Goal: Task Accomplishment & Management: Manage account settings

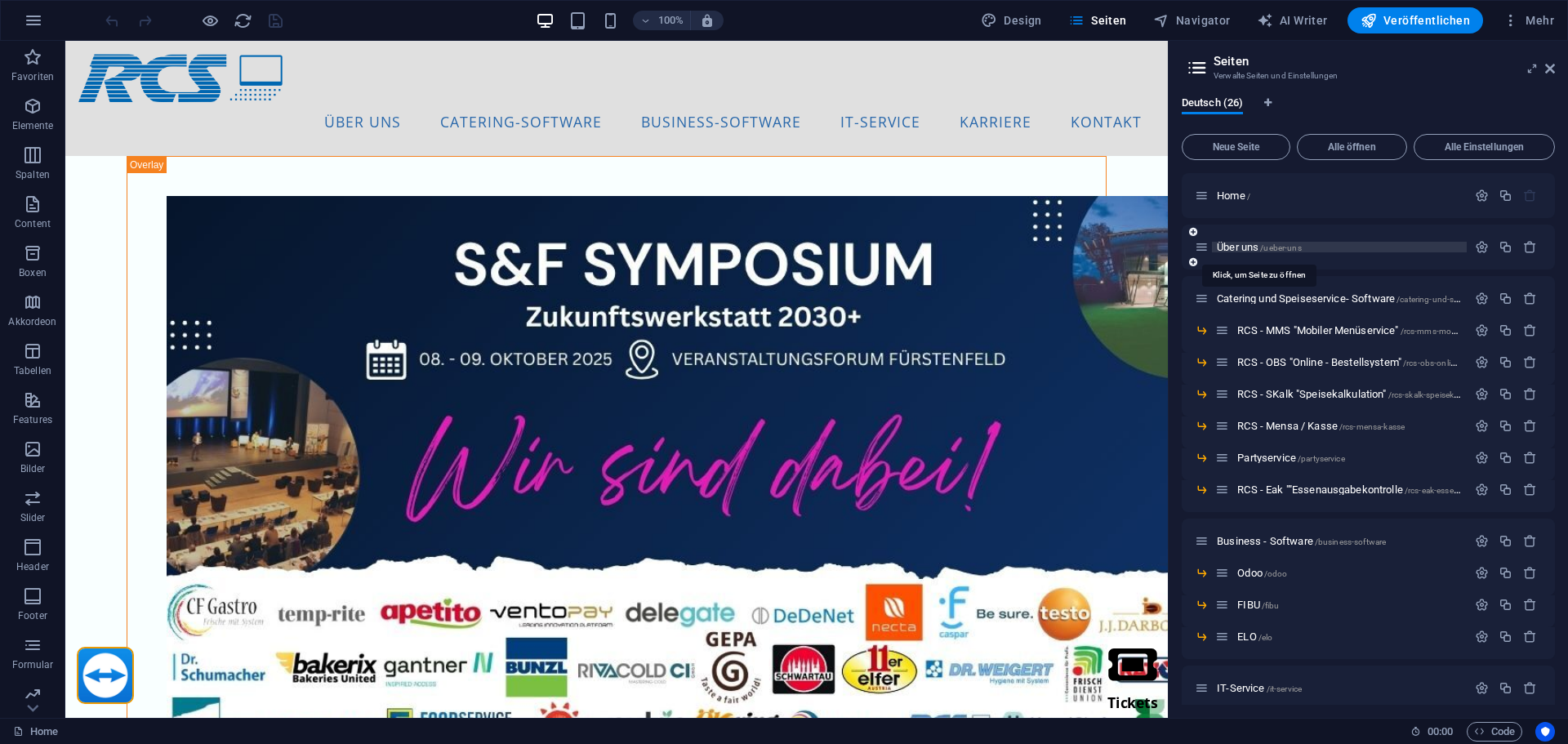
click at [1252, 246] on span "Über uns /ueber-uns" at bounding box center [1259, 247] width 85 height 12
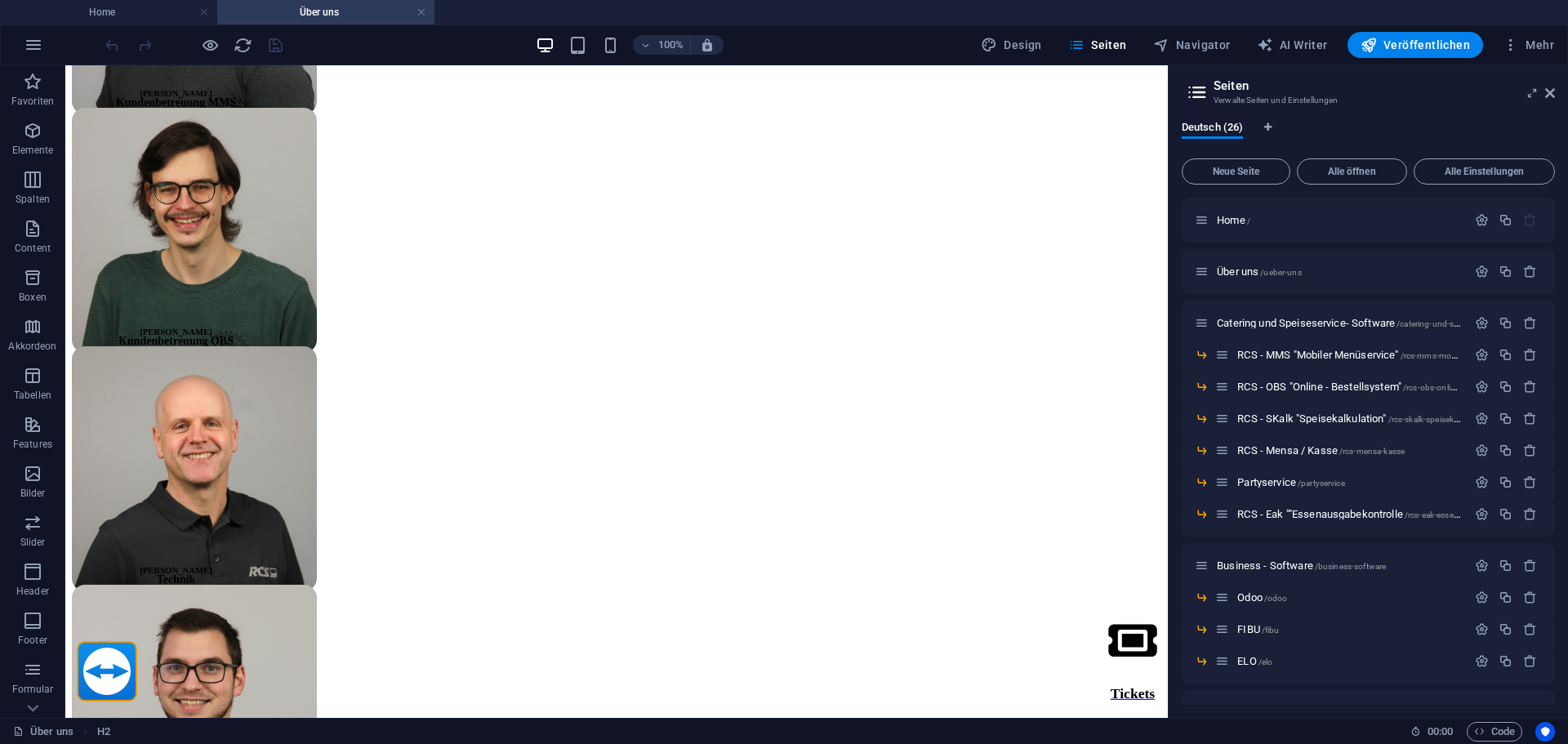
scroll to position [4498, 0]
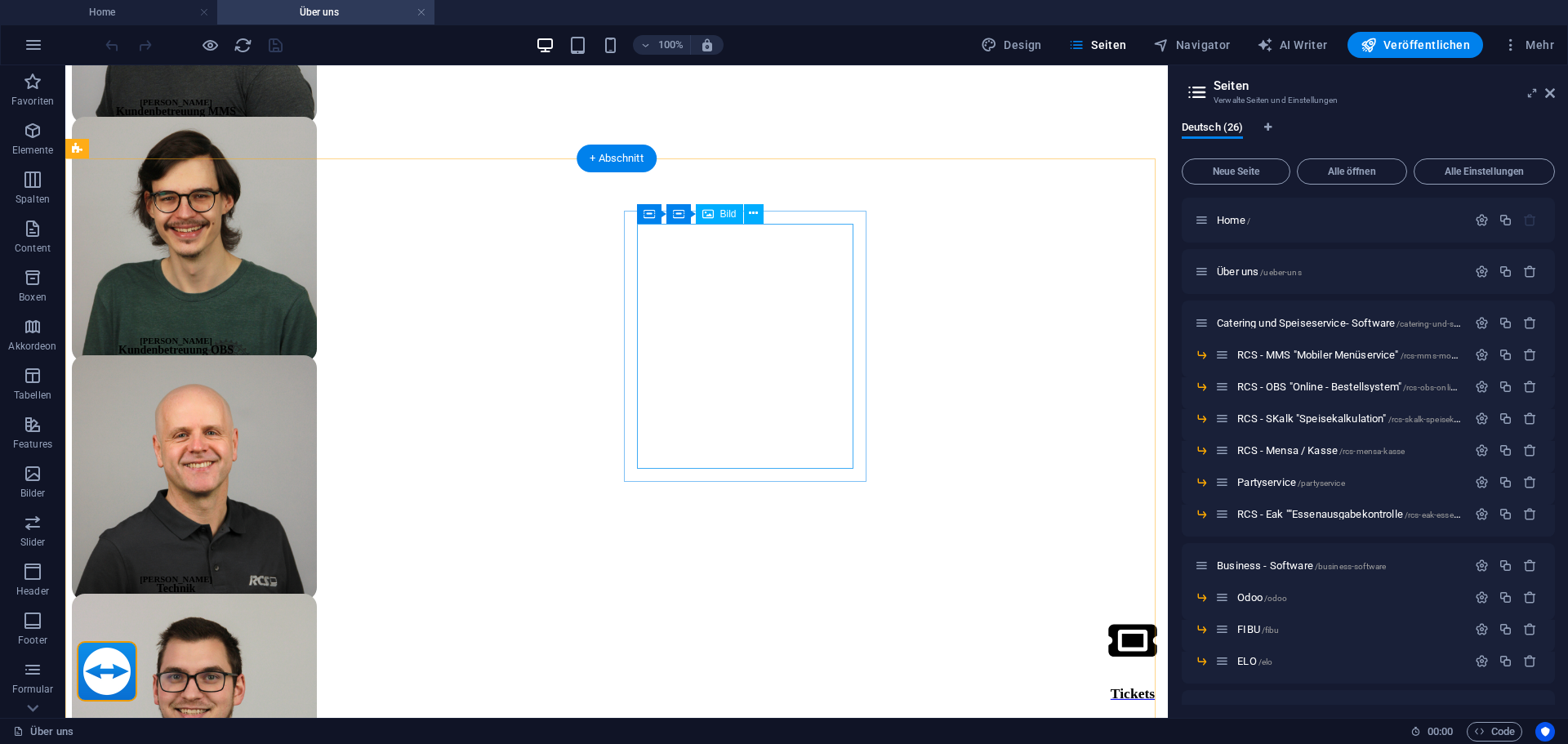
click at [648, 199] on span "Container" at bounding box center [669, 201] width 42 height 10
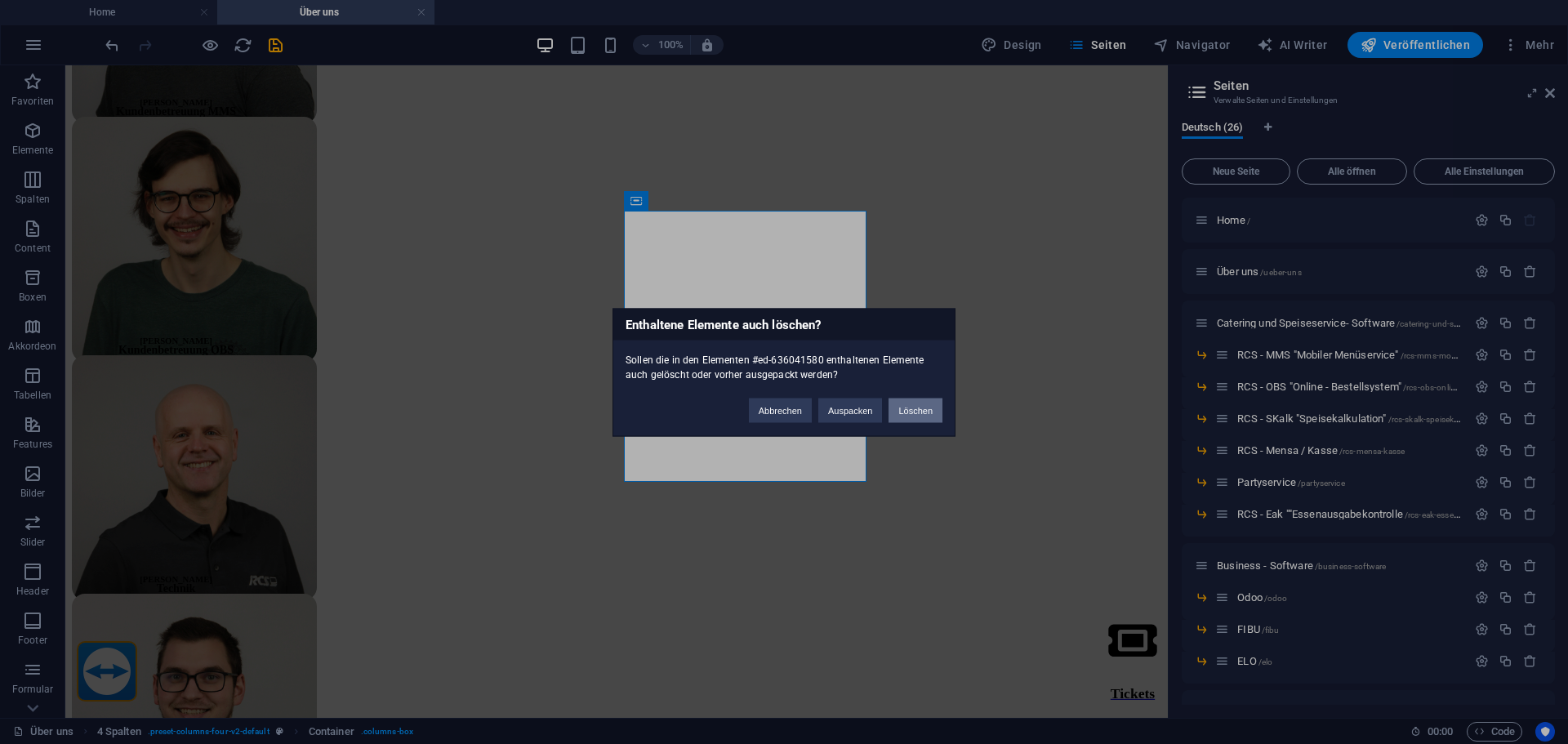
click at [907, 414] on button "Löschen" at bounding box center [915, 409] width 54 height 25
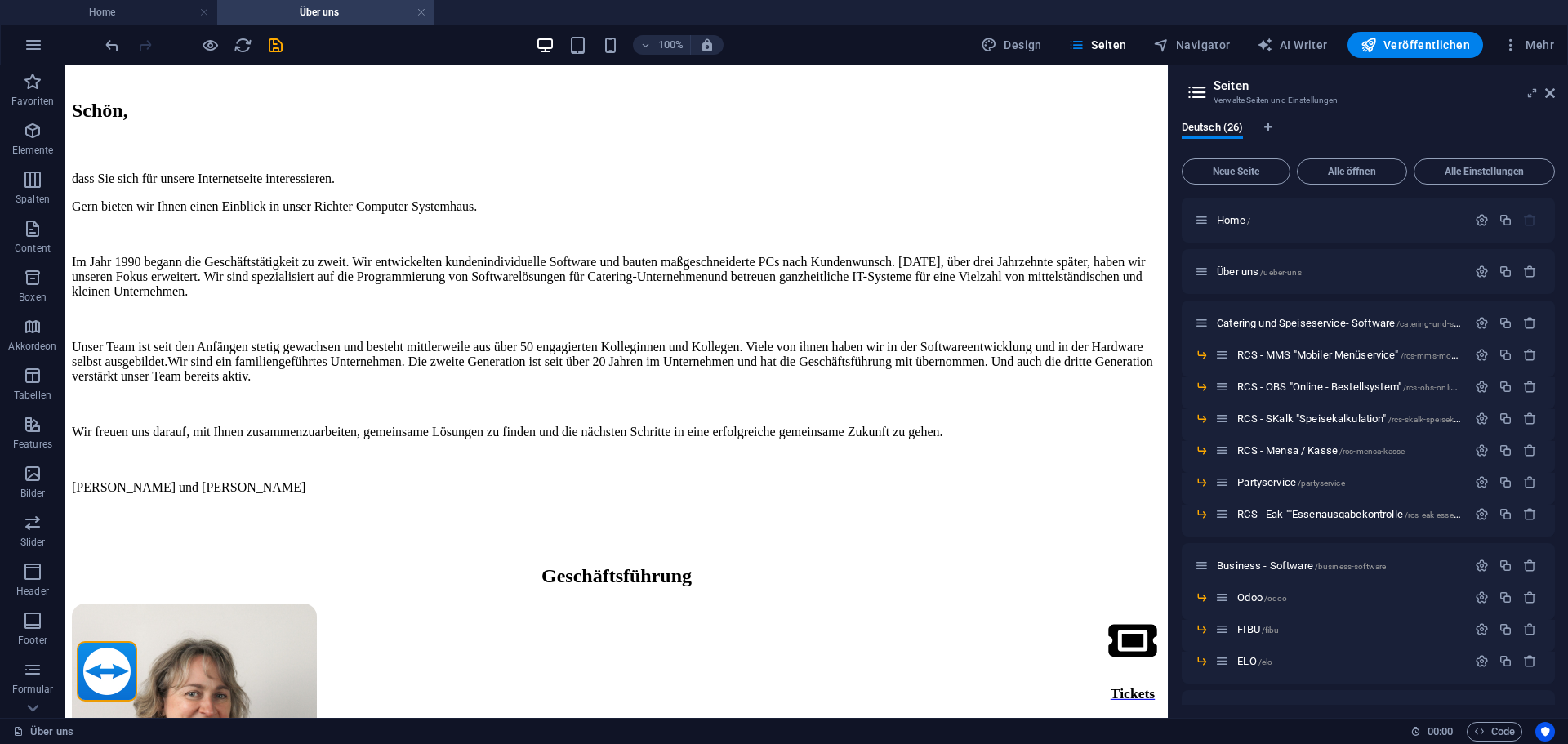
scroll to position [615, 0]
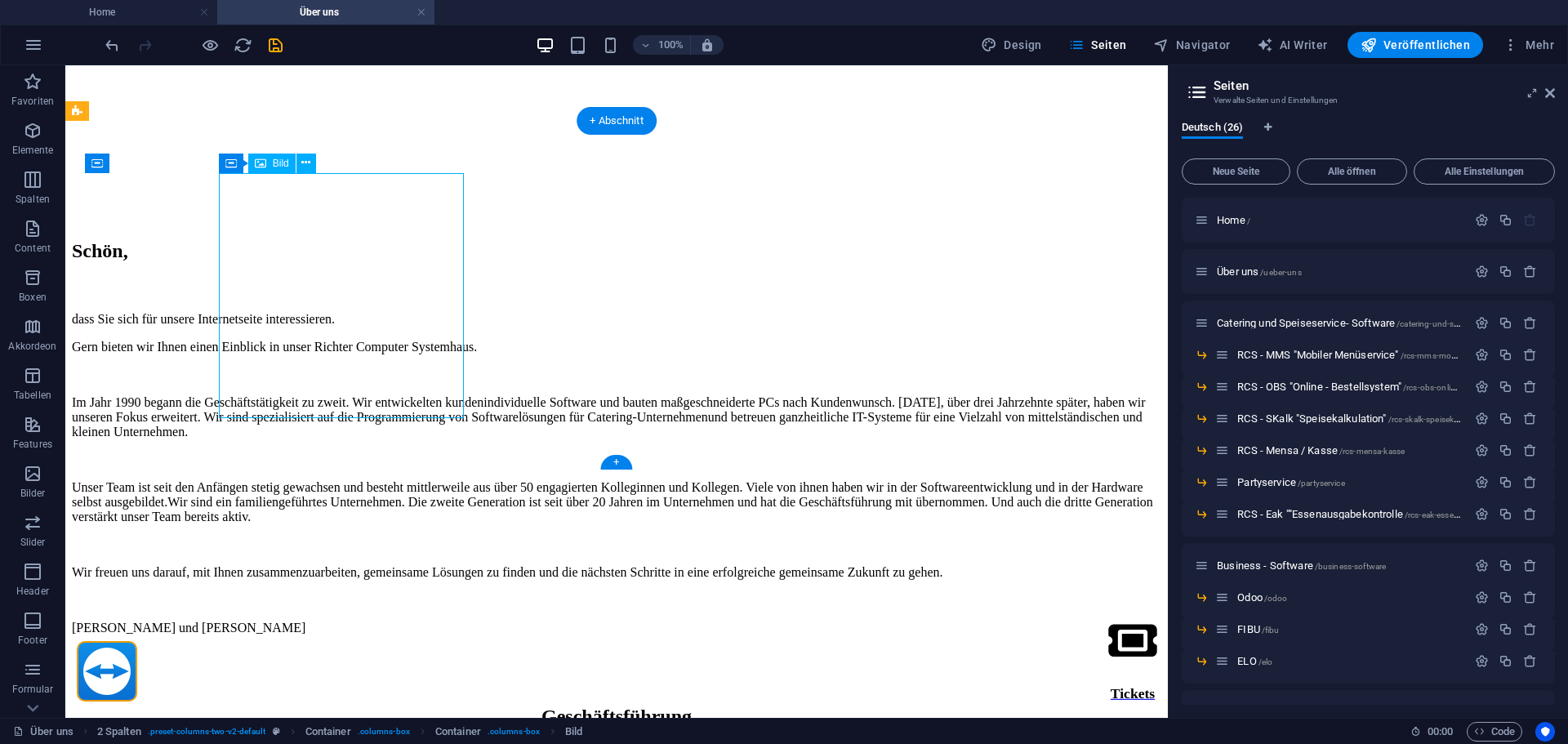
select select "px"
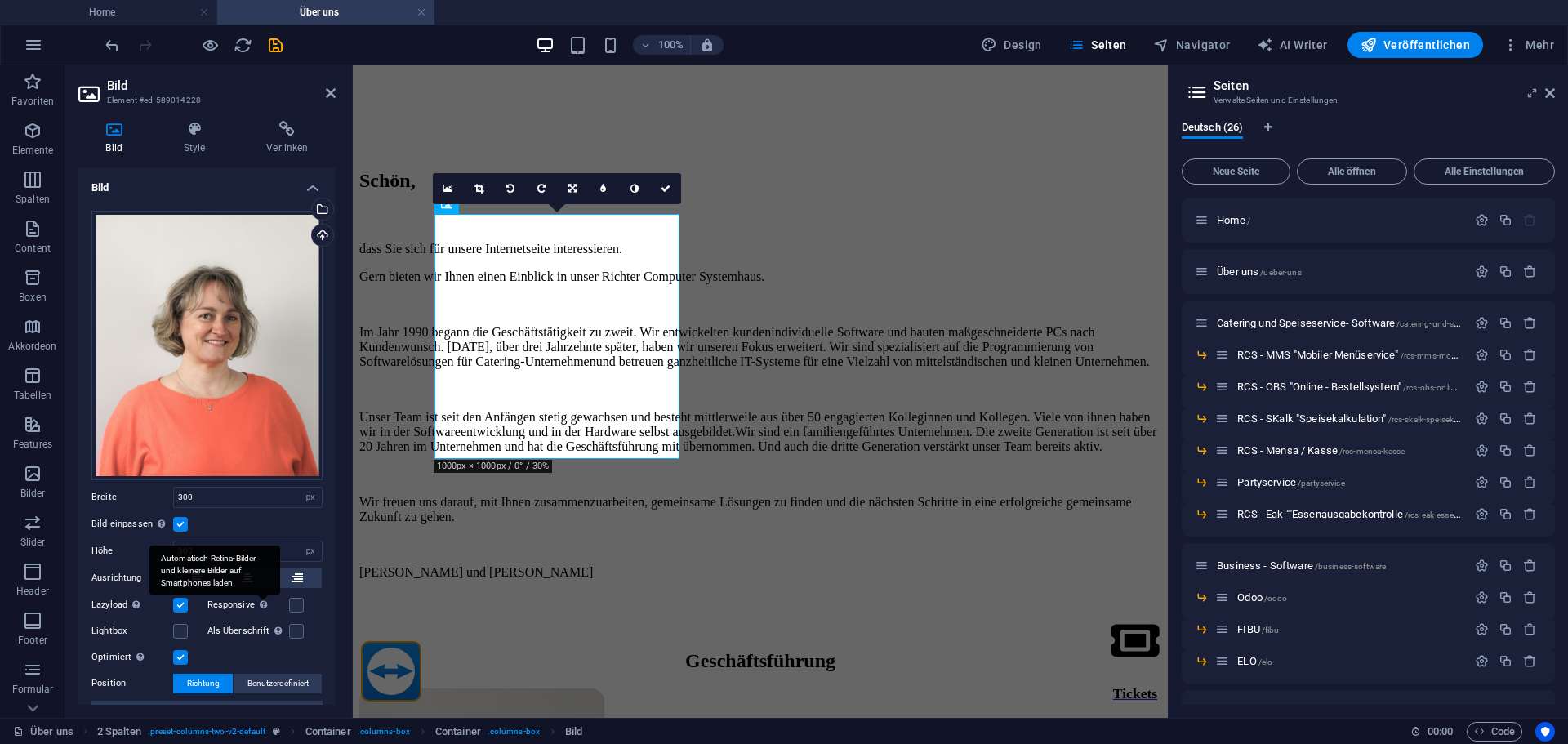
scroll to position [82, 0]
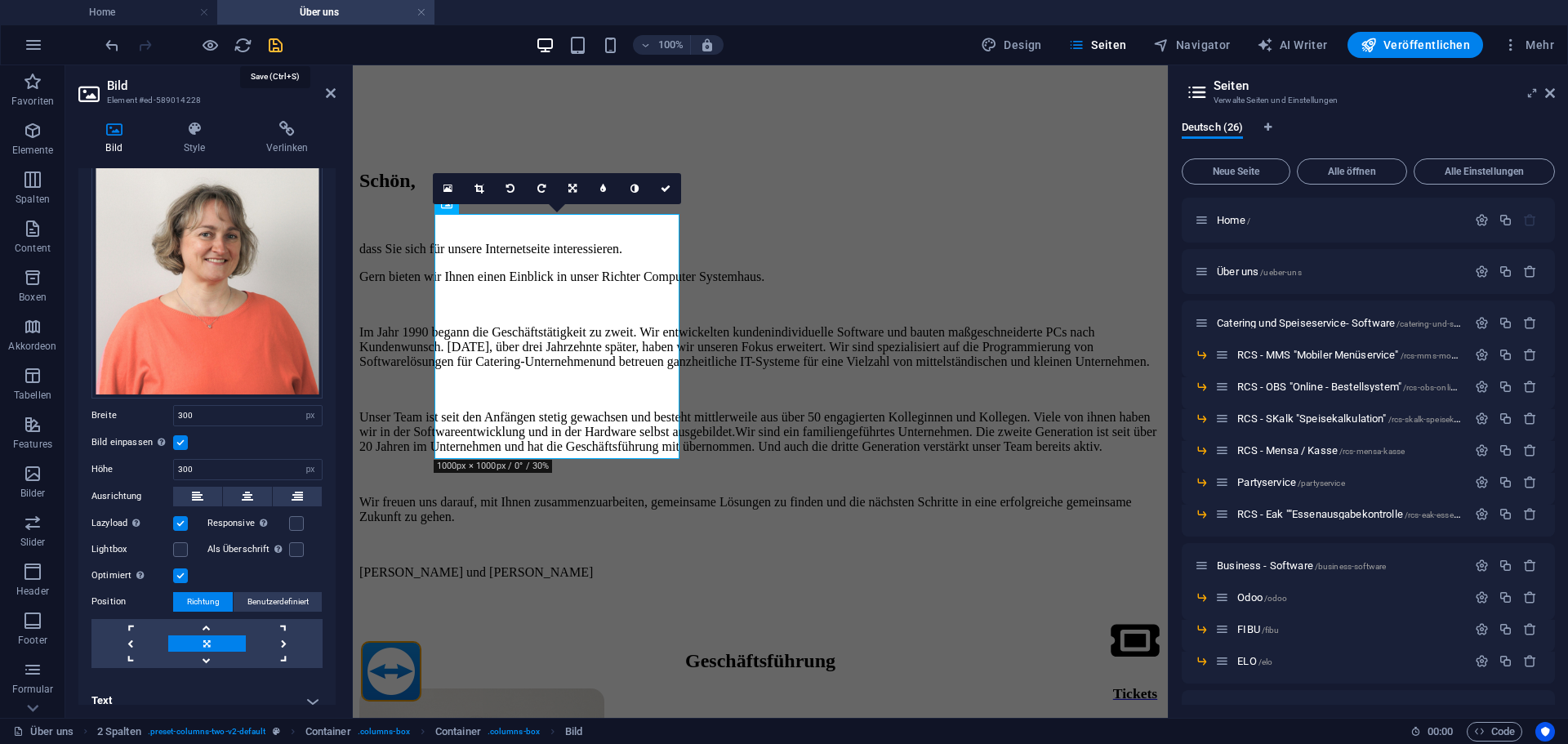
click at [276, 42] on icon "save" at bounding box center [276, 46] width 19 height 19
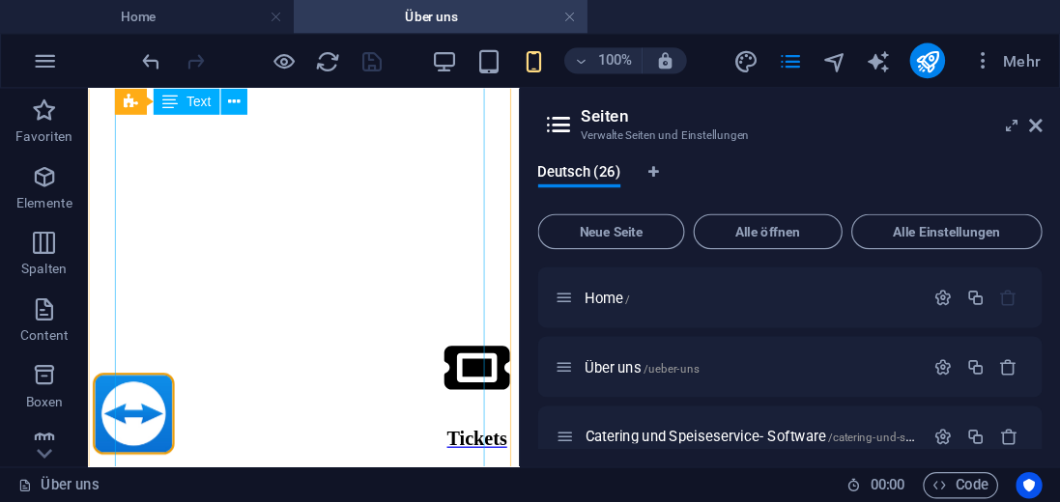
scroll to position [870, 0]
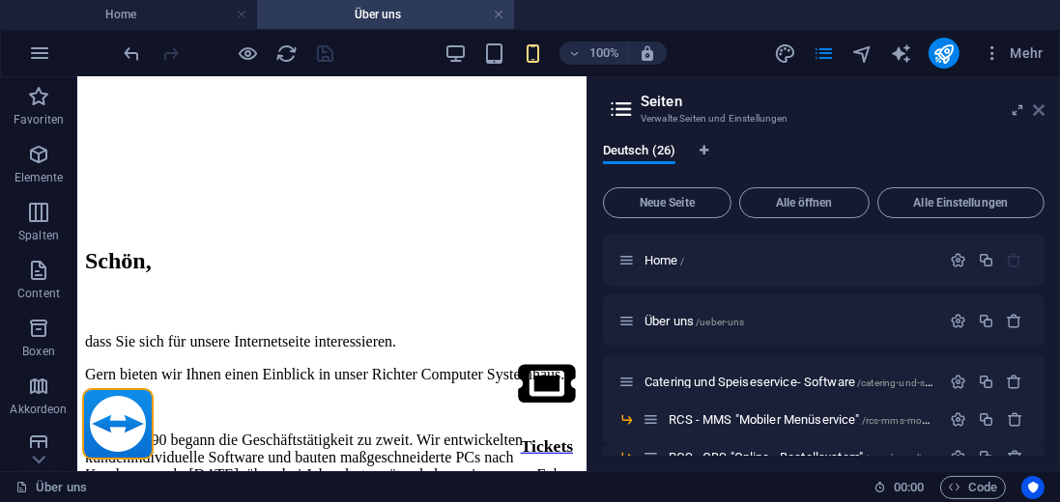
click at [0, 0] on icon at bounding box center [0, 0] width 0 height 0
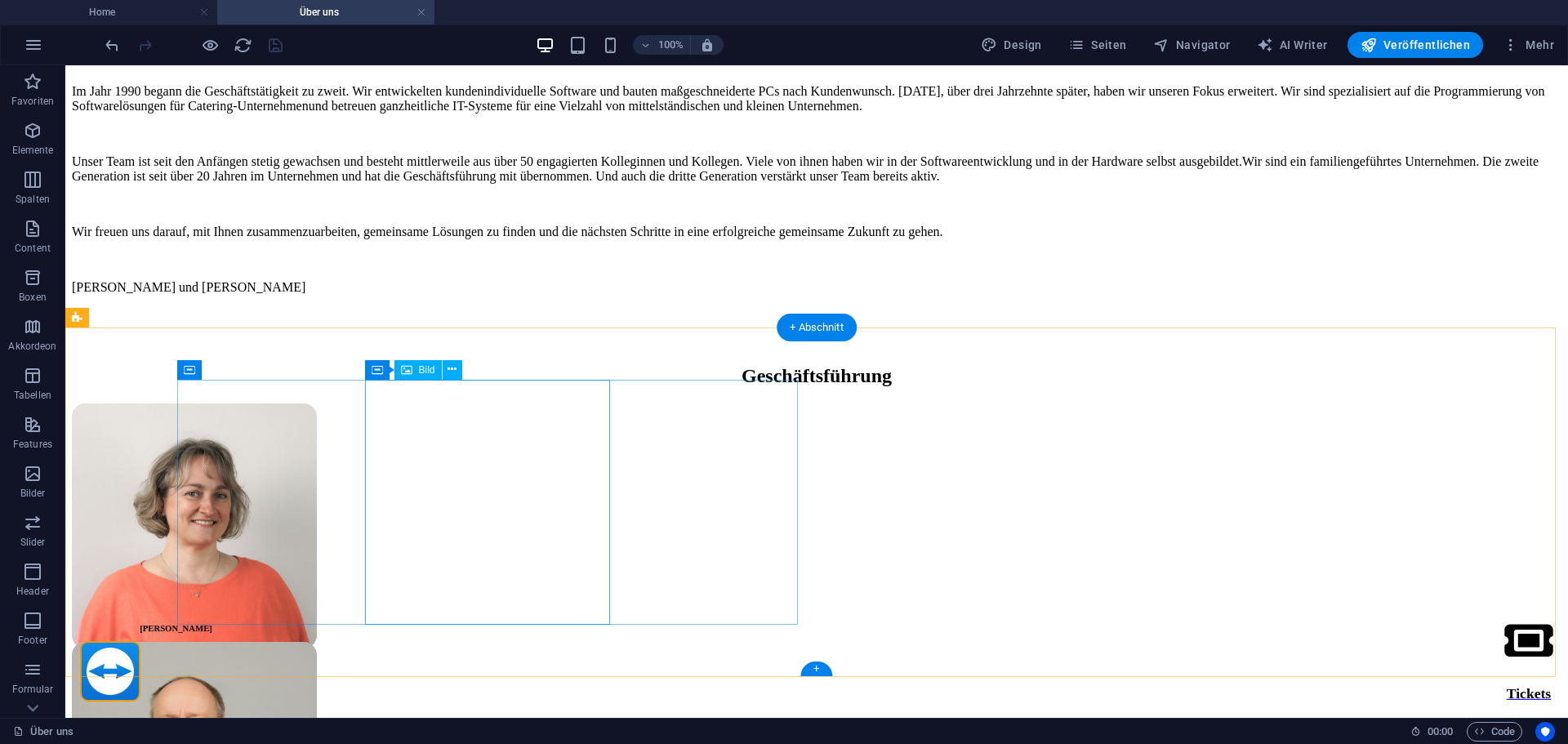
scroll to position [752, 0]
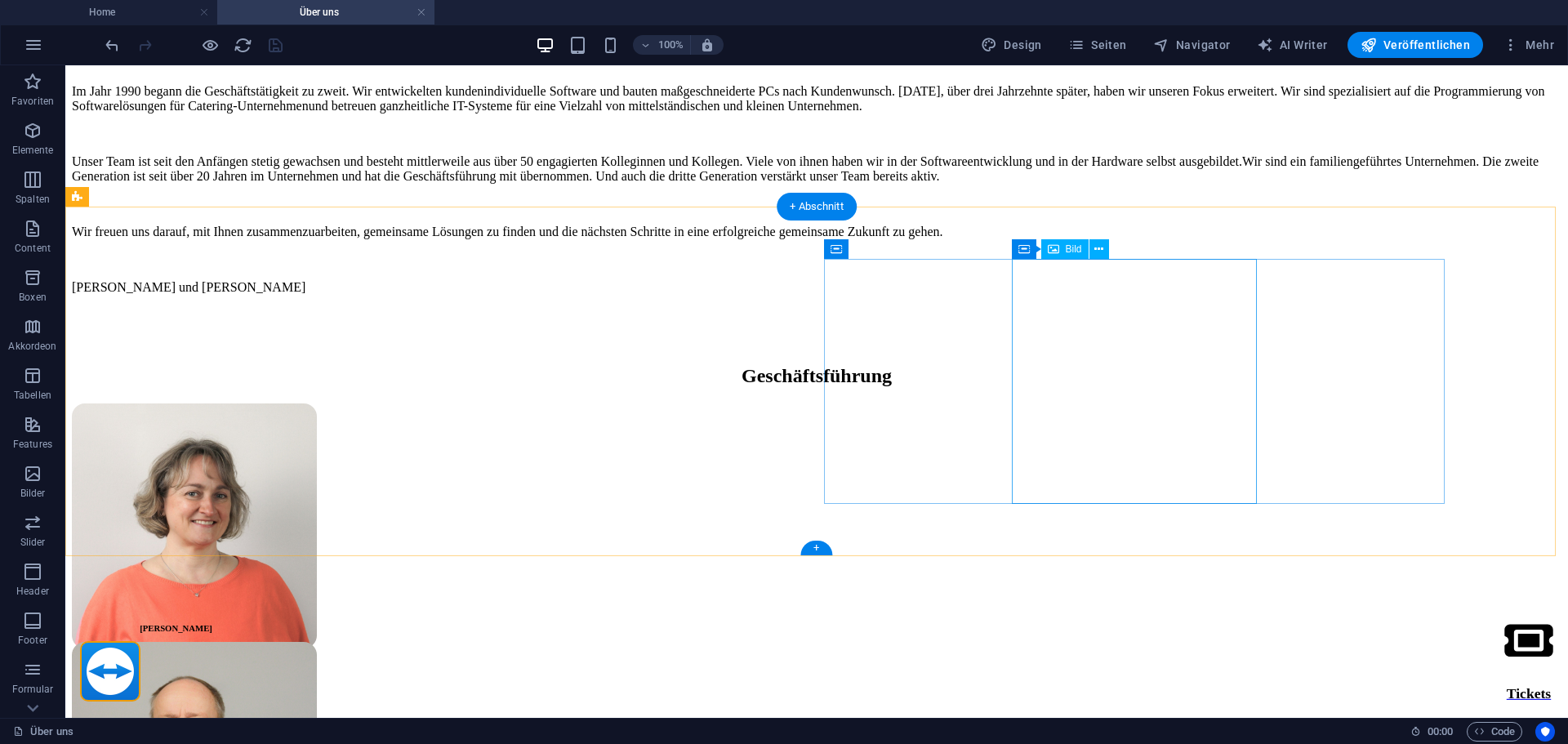
scroll to position [506, 0]
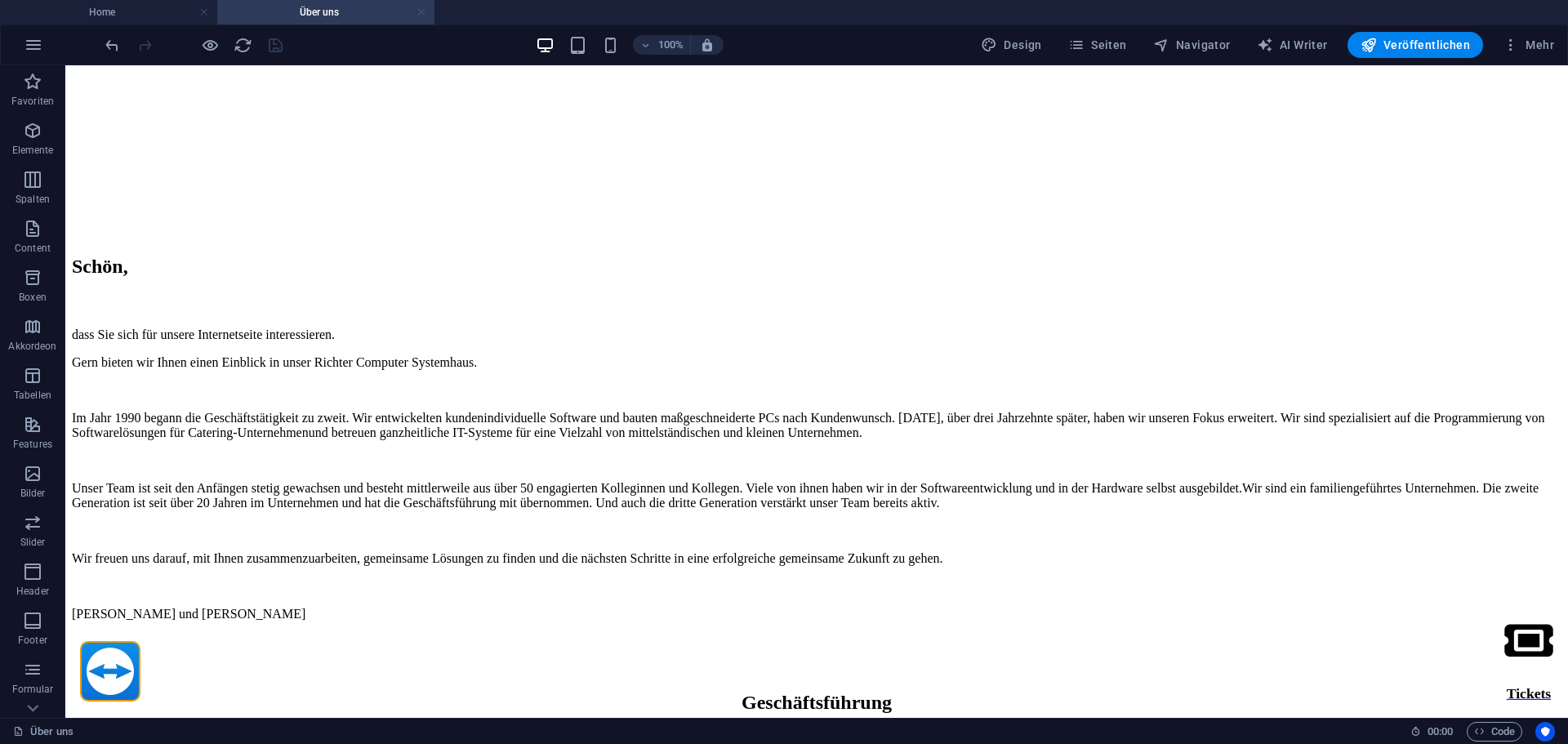
click at [419, 13] on link at bounding box center [422, 13] width 10 height 15
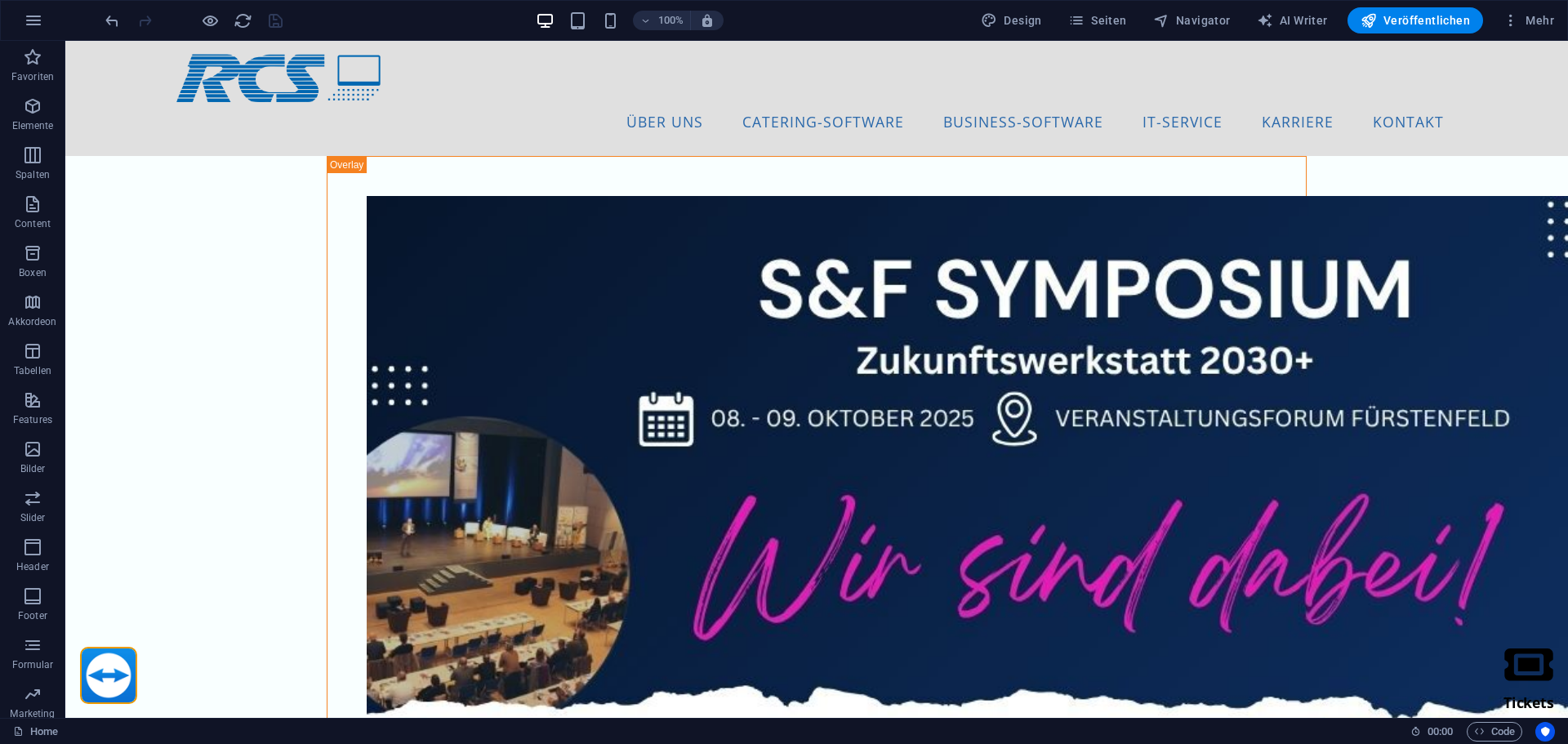
click at [461, 15] on div "100% Design Seiten Navigator AI Writer Veröffentlichen Mehr" at bounding box center [831, 20] width 1458 height 26
